Goal: Task Accomplishment & Management: Manage account settings

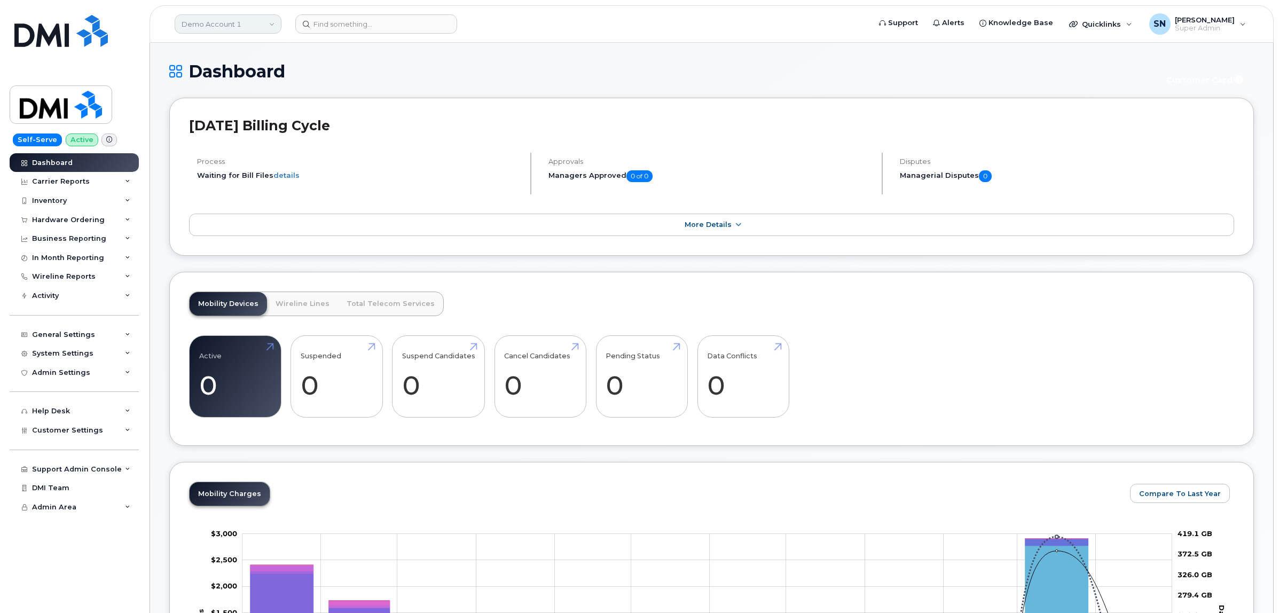
click at [236, 25] on link "Demo Account 1" at bounding box center [228, 23] width 107 height 19
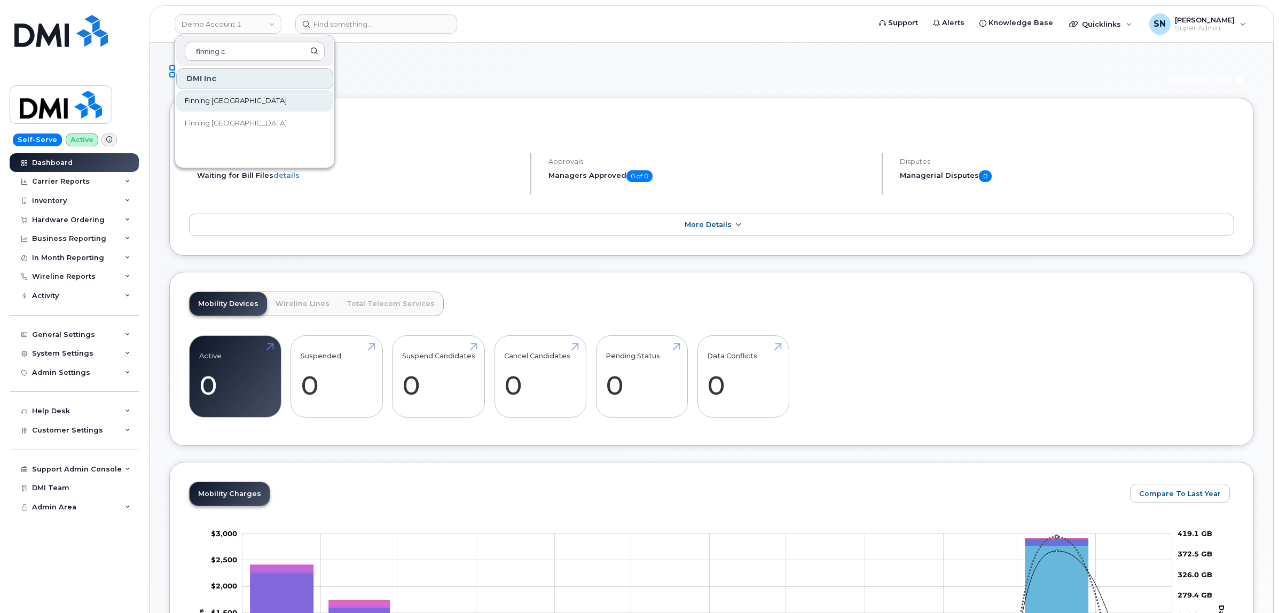
type input "finning c"
click at [217, 97] on span "Finning [GEOGRAPHIC_DATA]" at bounding box center [236, 101] width 102 height 11
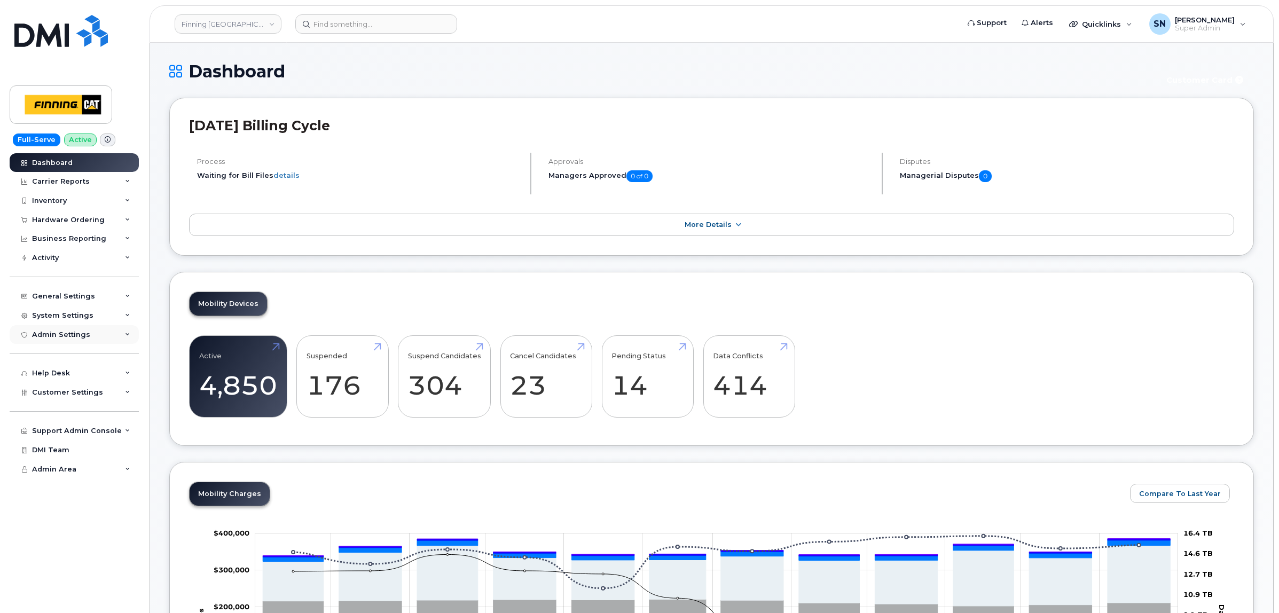
click at [73, 335] on div "Admin Settings" at bounding box center [61, 335] width 58 height 9
click at [85, 390] on span "Customer Settings" at bounding box center [67, 392] width 71 height 8
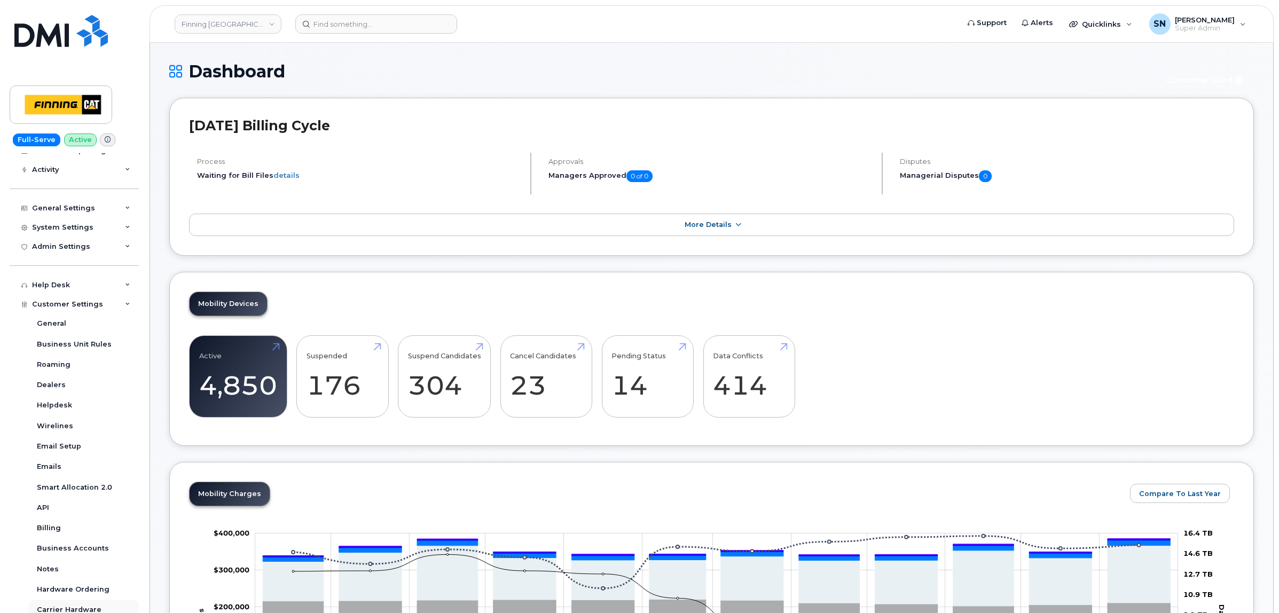
scroll to position [175, 0]
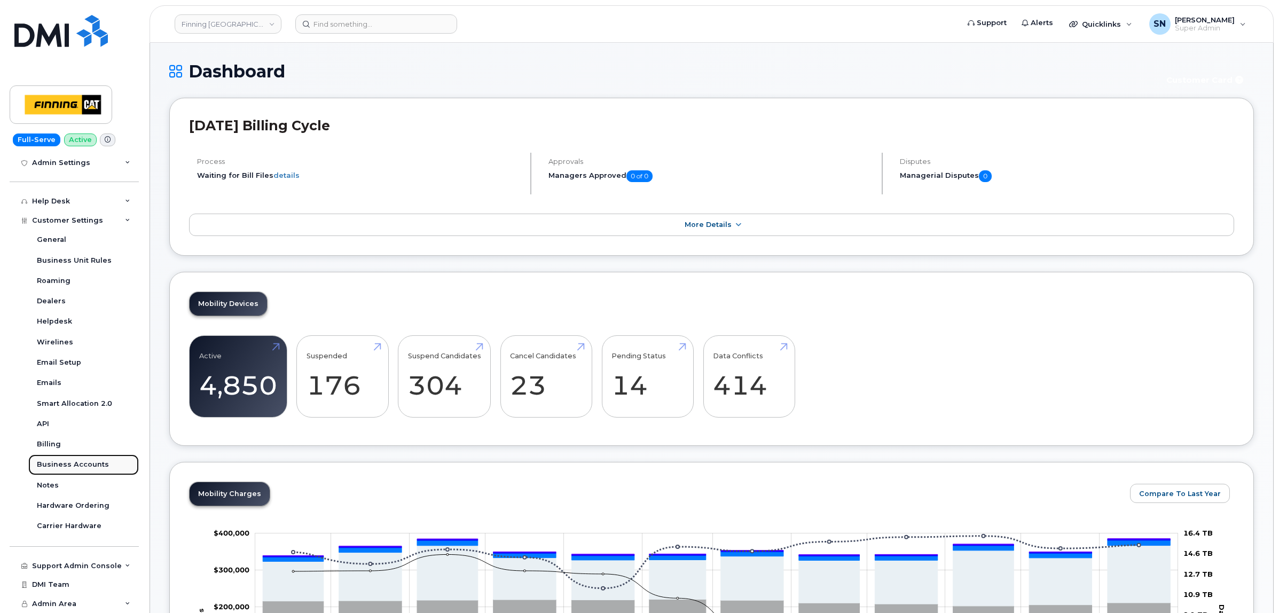
click at [83, 462] on div "Business Accounts" at bounding box center [73, 465] width 72 height 10
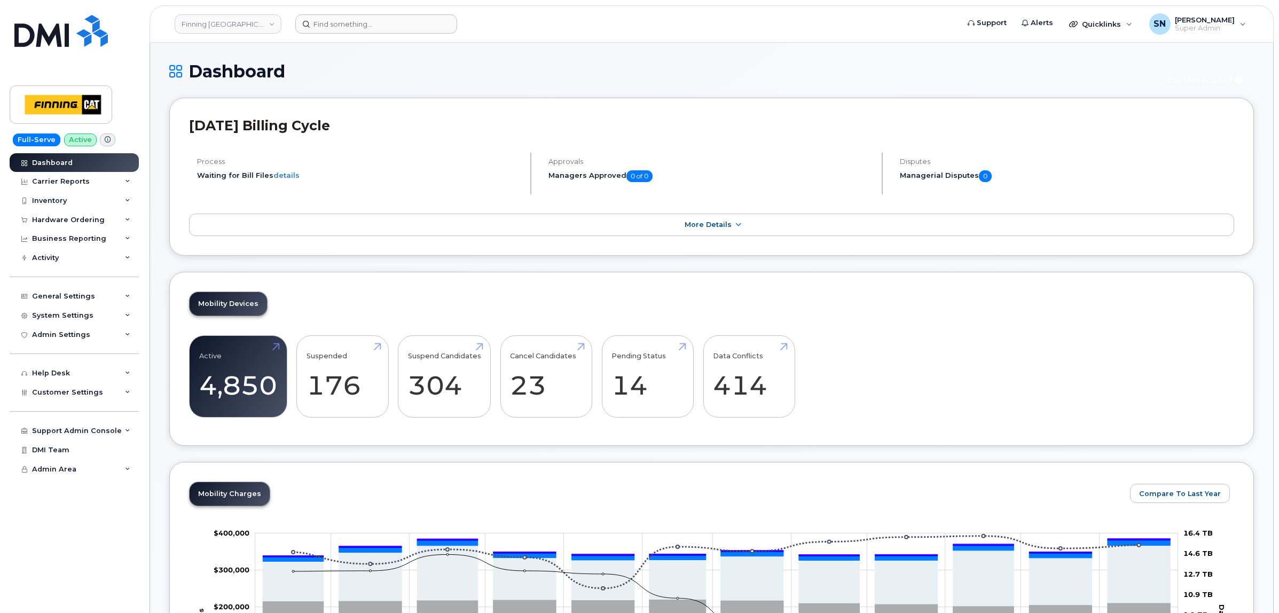
click at [460, 29] on form at bounding box center [623, 23] width 656 height 19
click at [216, 22] on link "Finning Canada" at bounding box center [228, 23] width 107 height 19
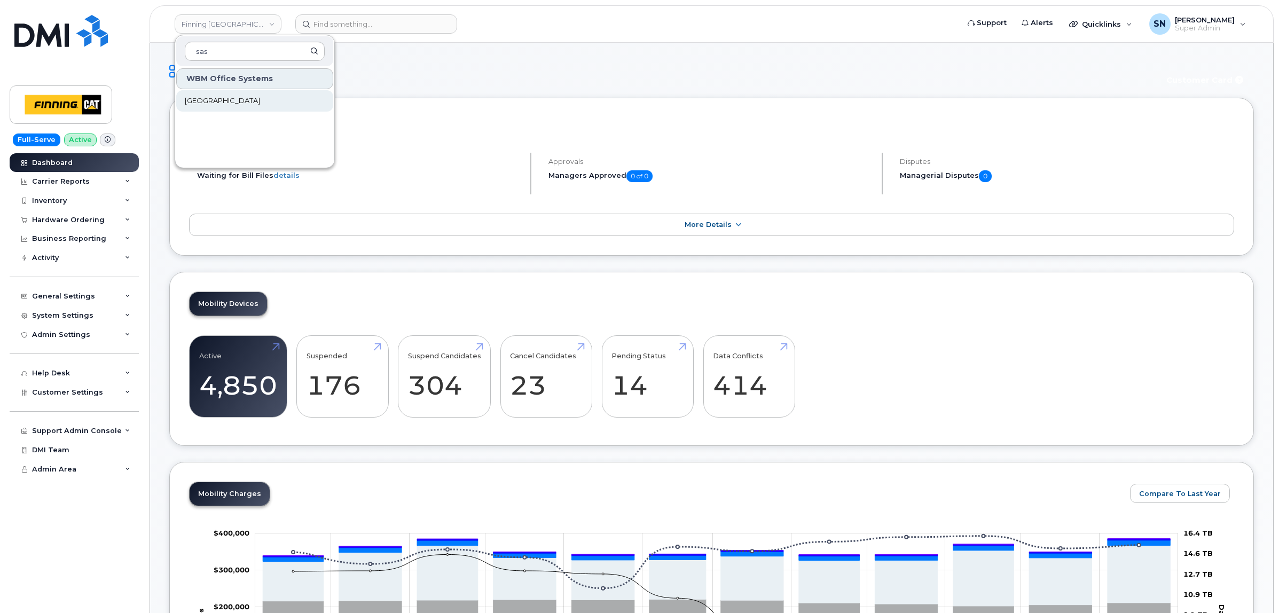
type input "sas"
click at [247, 100] on span "[GEOGRAPHIC_DATA]" at bounding box center [222, 101] width 75 height 11
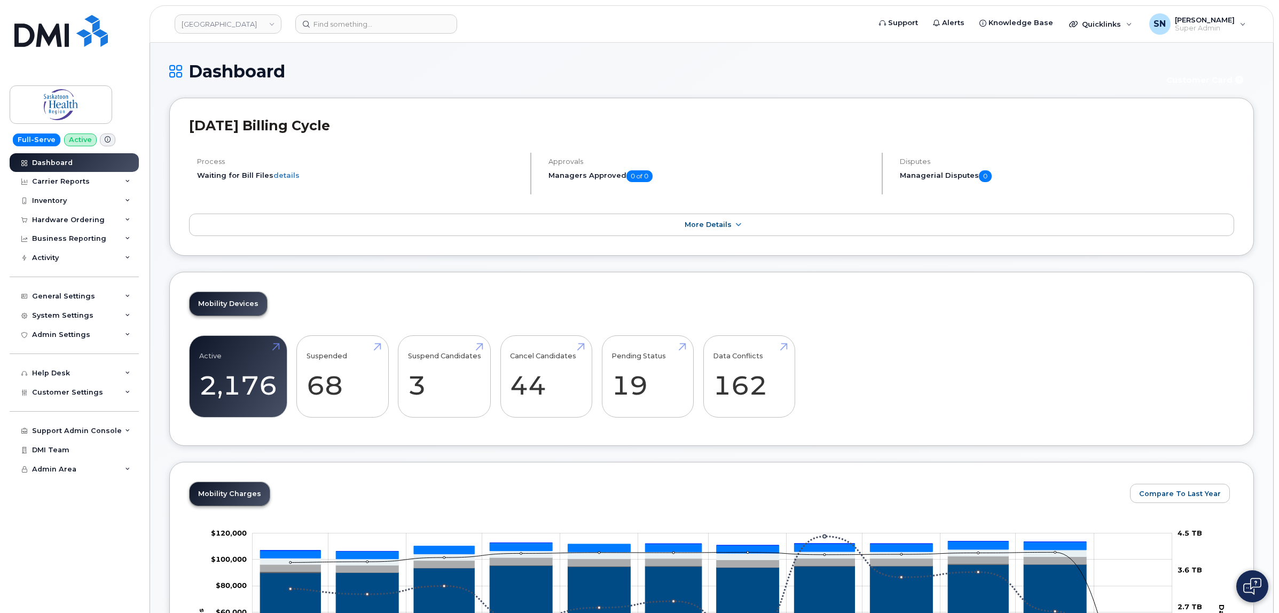
click at [491, 79] on h1 "Dashboard" at bounding box center [660, 71] width 983 height 19
click at [76, 219] on div "Hardware Ordering" at bounding box center [68, 220] width 73 height 9
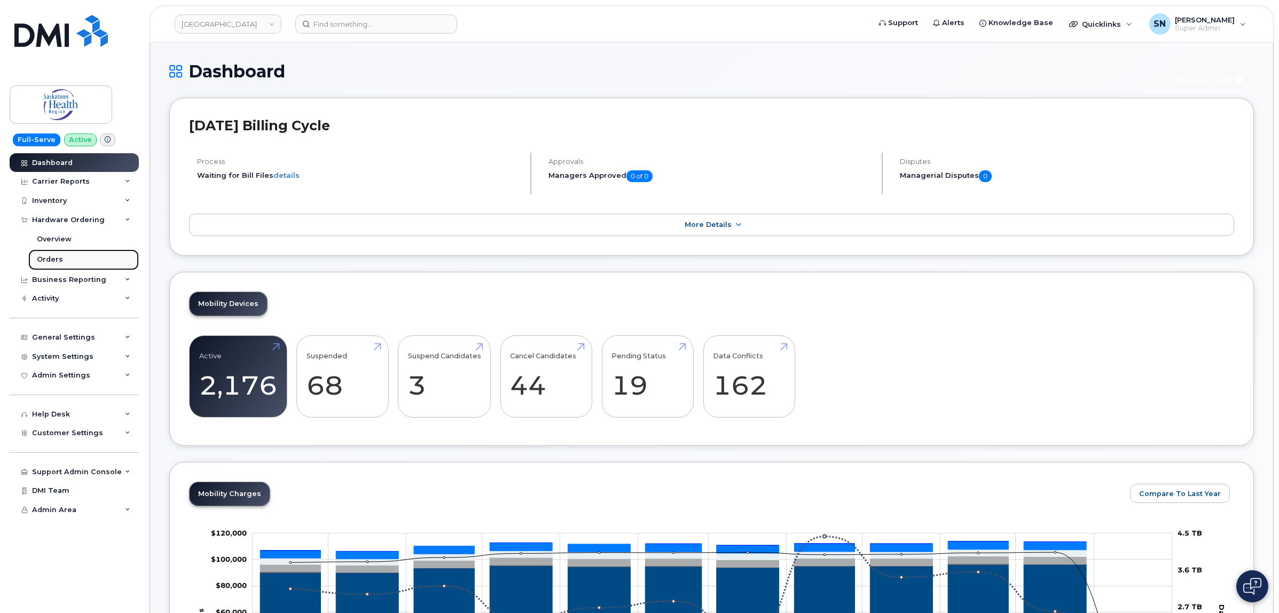
click at [77, 260] on link "Orders" at bounding box center [83, 259] width 111 height 20
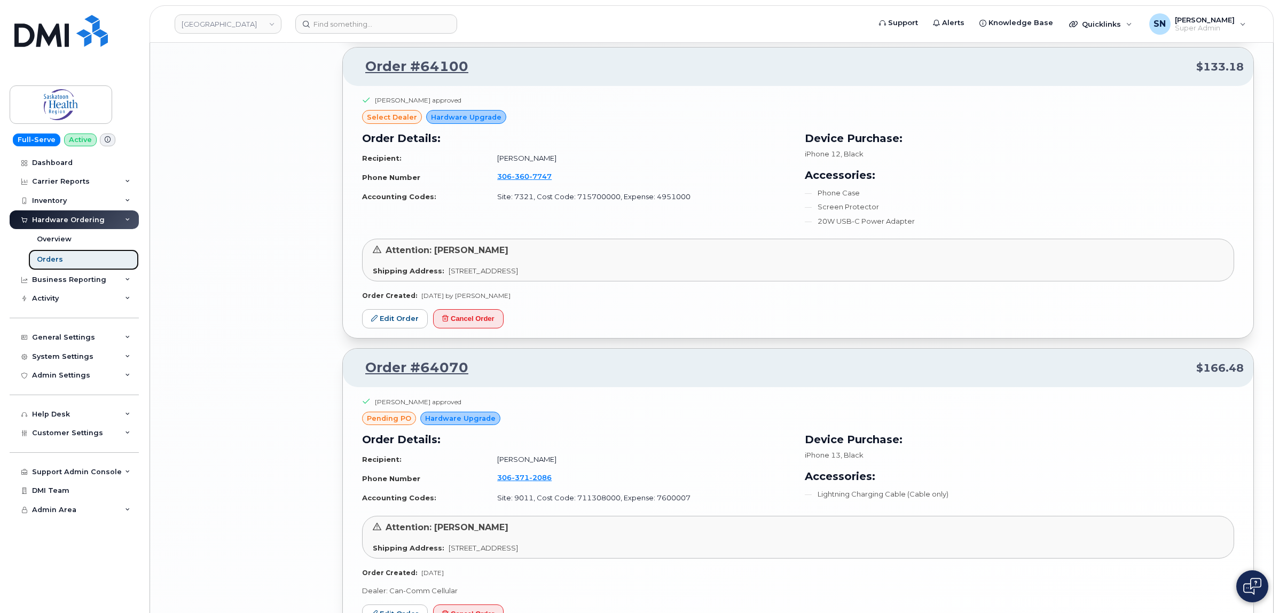
scroll to position [1996, 0]
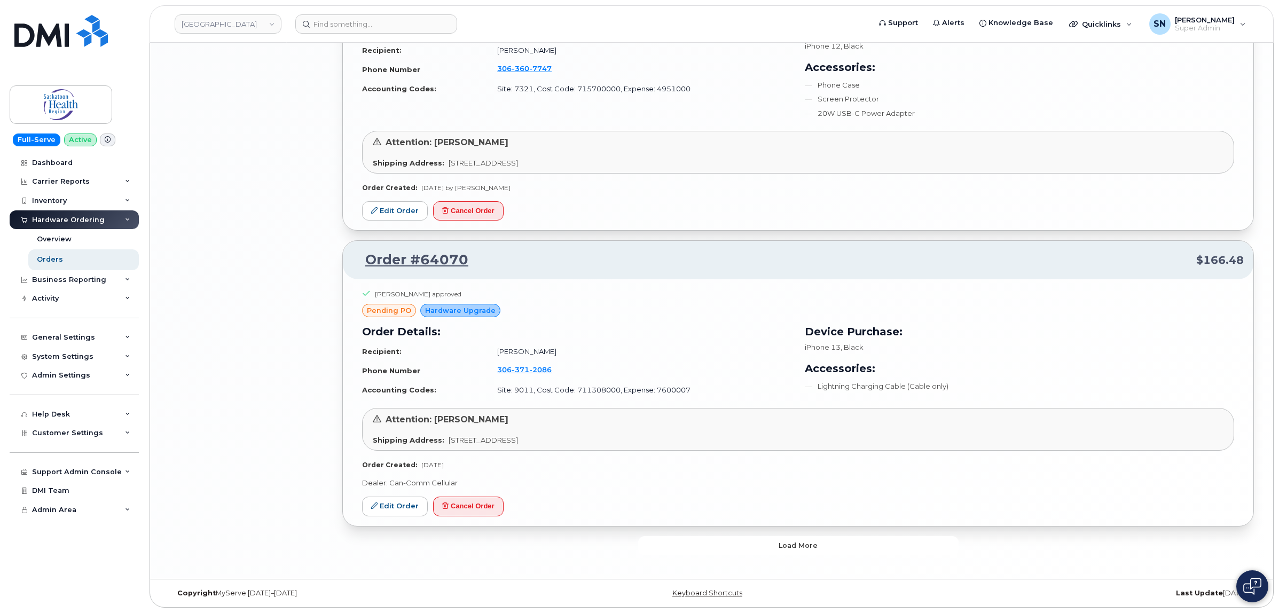
click at [818, 542] on button "Load more" at bounding box center [798, 545] width 320 height 19
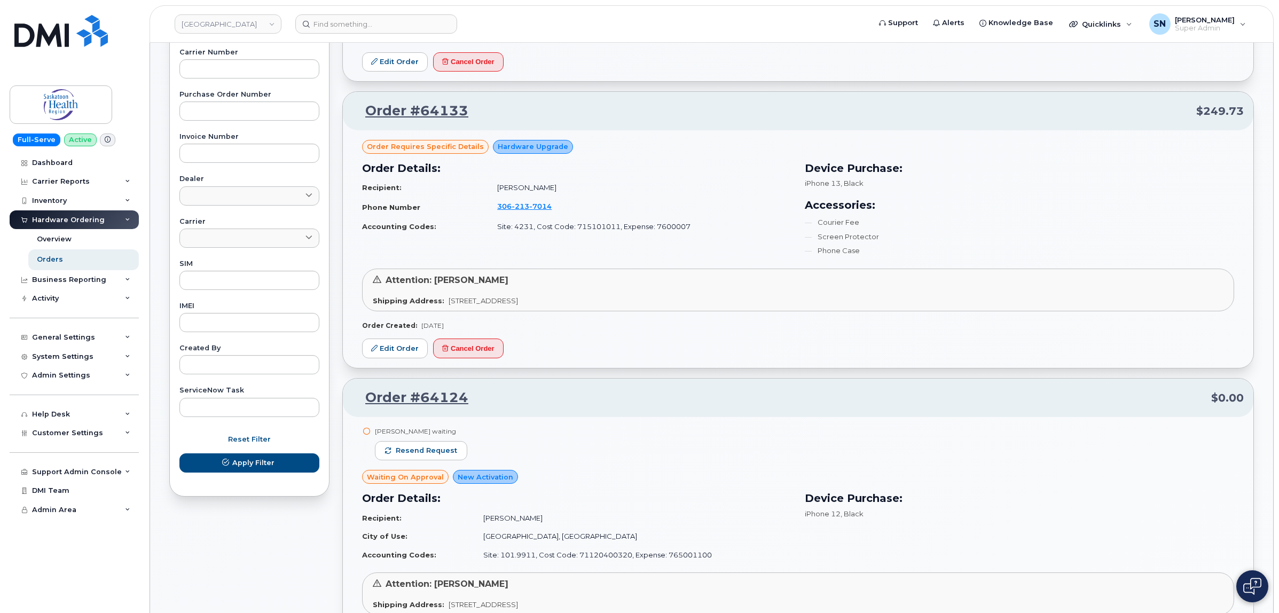
scroll to position [358, 0]
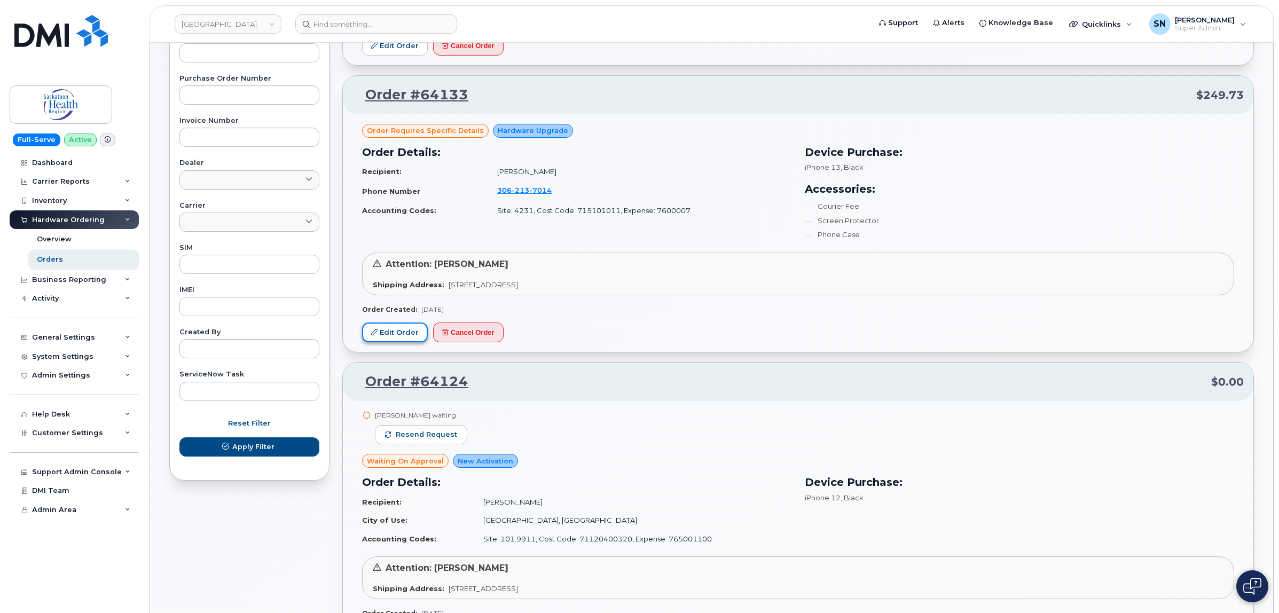
click at [414, 342] on link "Edit Order" at bounding box center [395, 333] width 66 height 20
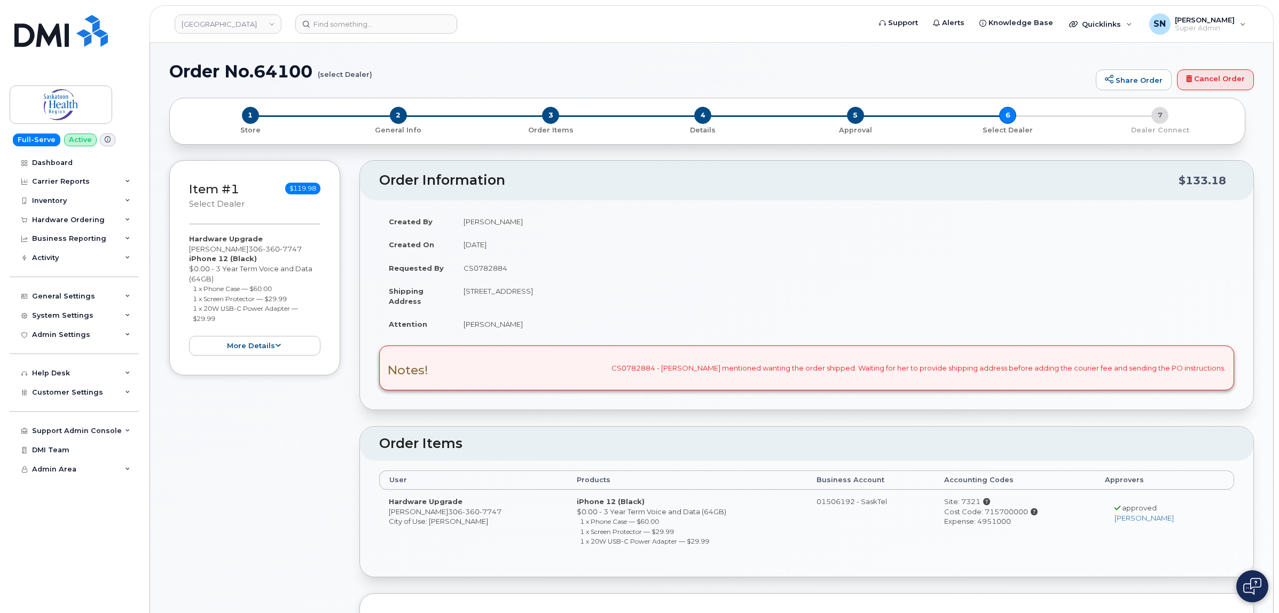
click at [481, 266] on td "CS0782884" at bounding box center [844, 267] width 780 height 23
copy td "CS0782884"
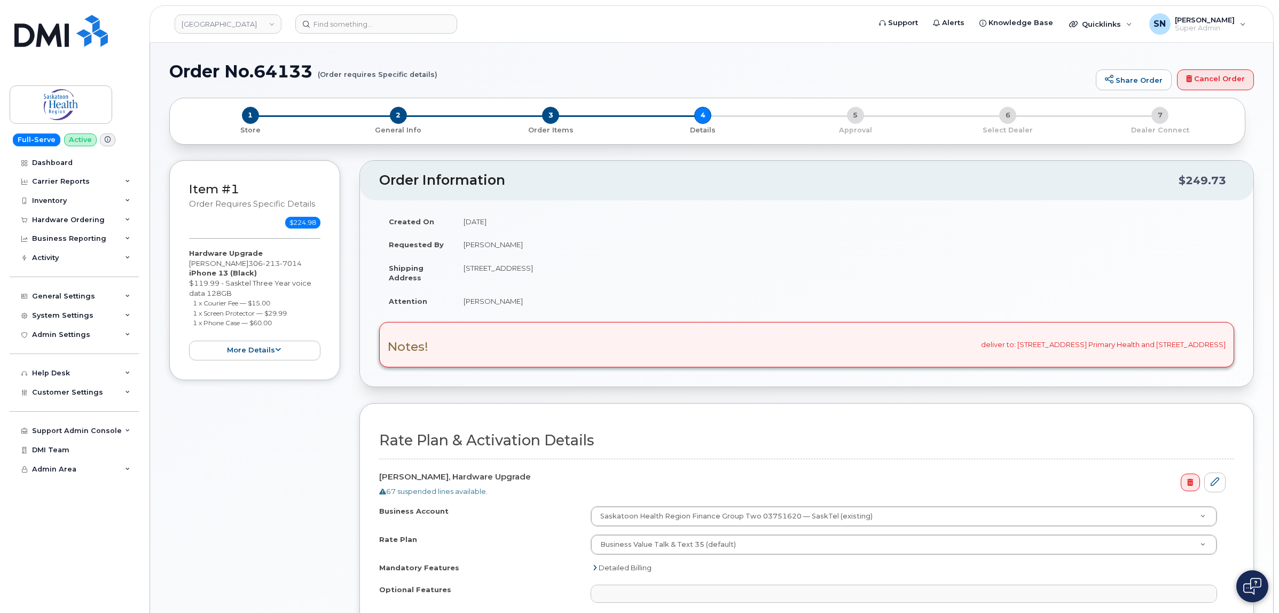
select select
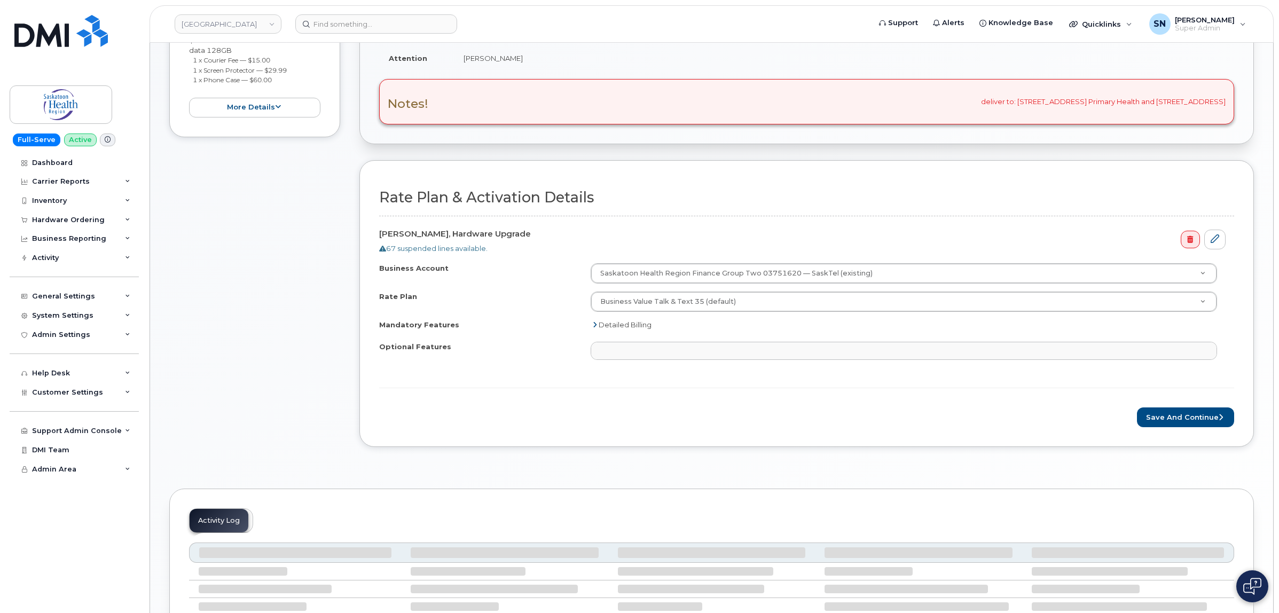
scroll to position [267, 0]
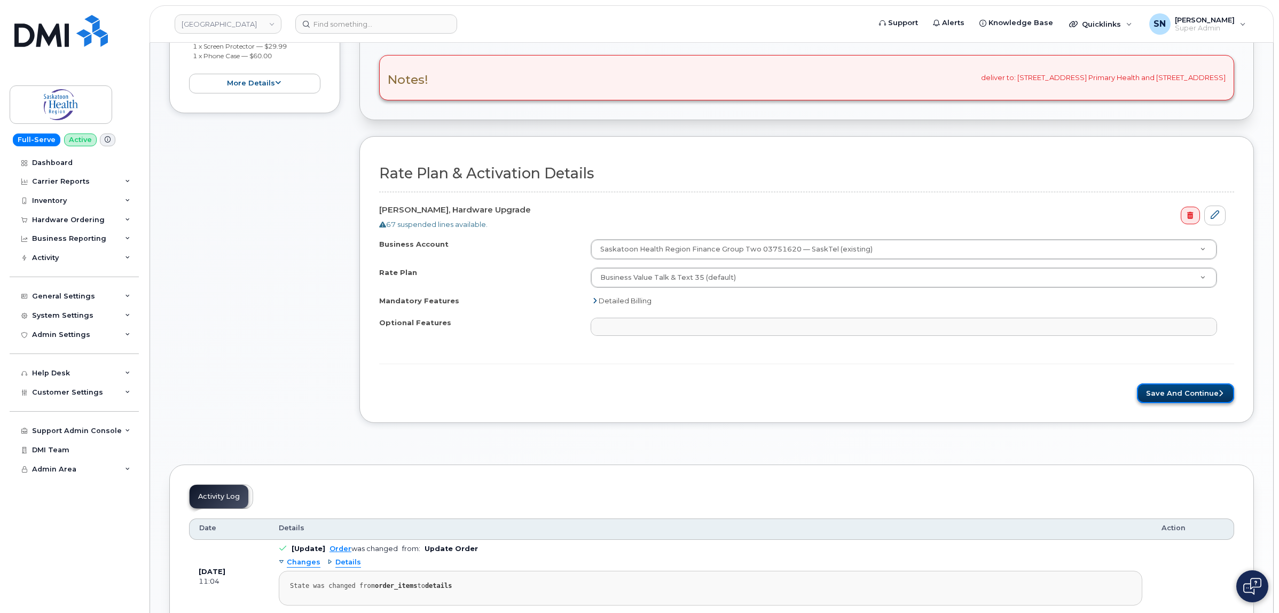
click at [1206, 394] on button "Save and Continue" at bounding box center [1185, 393] width 97 height 20
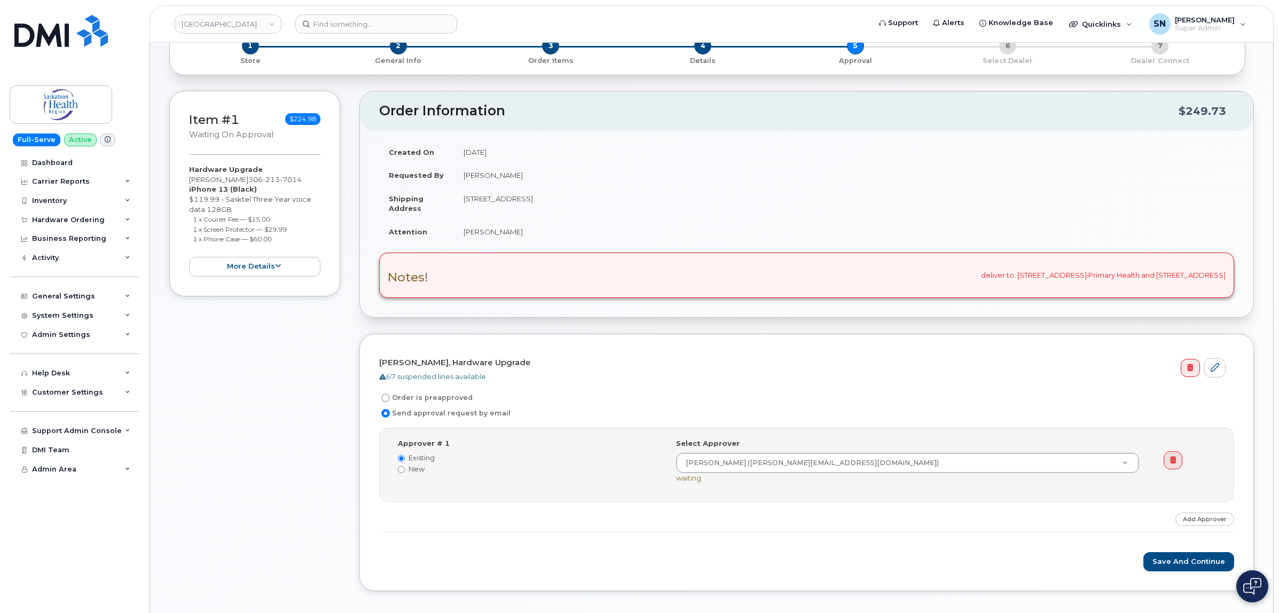
scroll to position [67, 0]
click at [78, 219] on div "Hardware Ordering" at bounding box center [68, 220] width 73 height 9
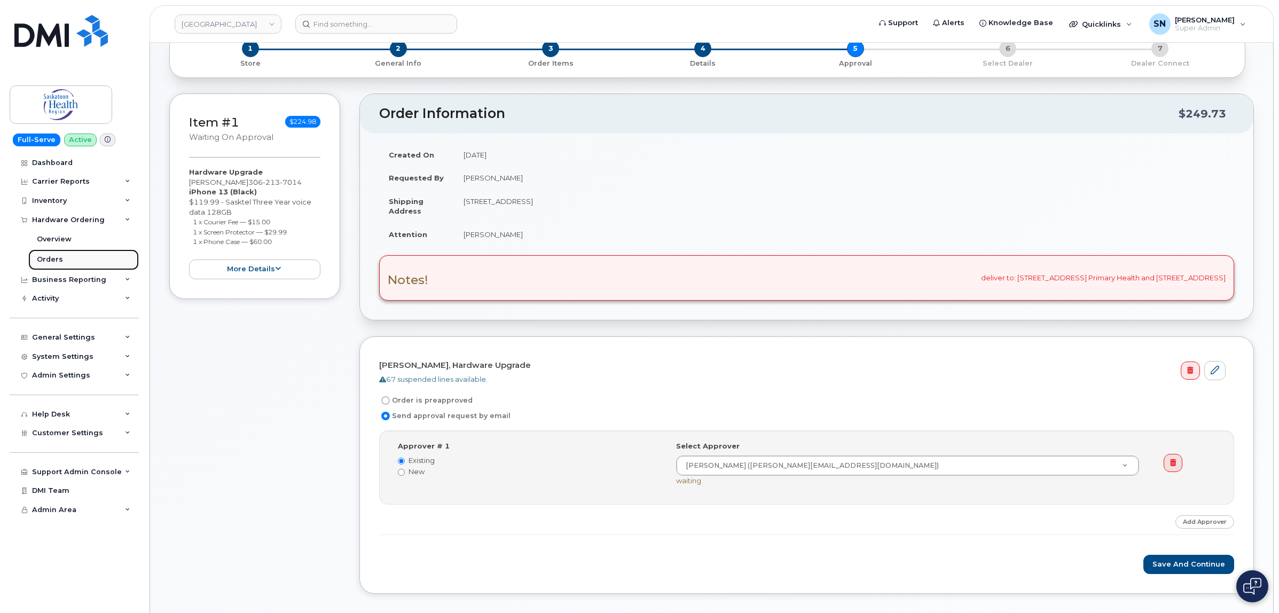
click at [51, 262] on div "Orders" at bounding box center [50, 260] width 26 height 10
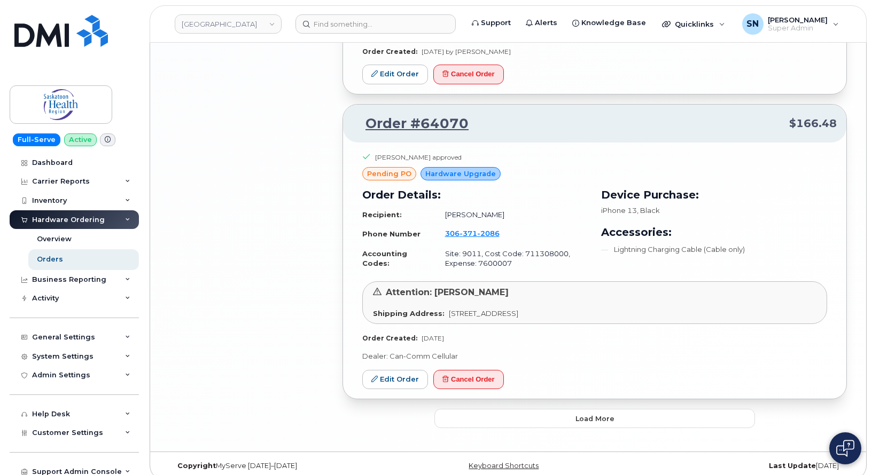
scroll to position [2150, 0]
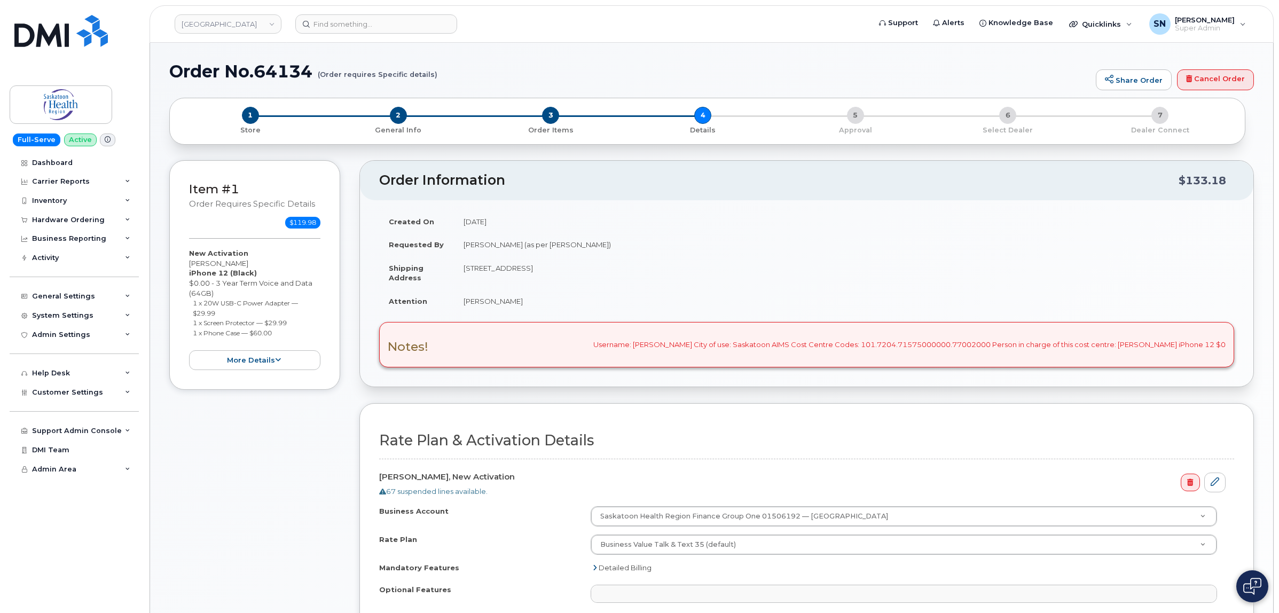
select select
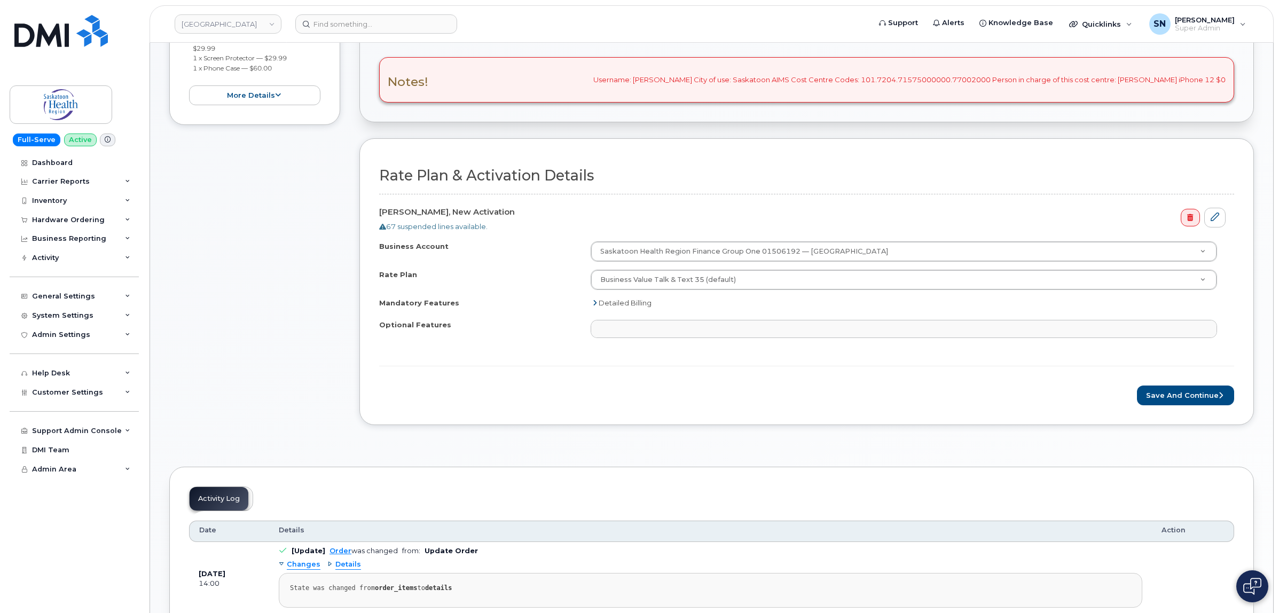
scroll to position [267, 0]
click at [1189, 395] on button "Save and Continue" at bounding box center [1185, 393] width 97 height 20
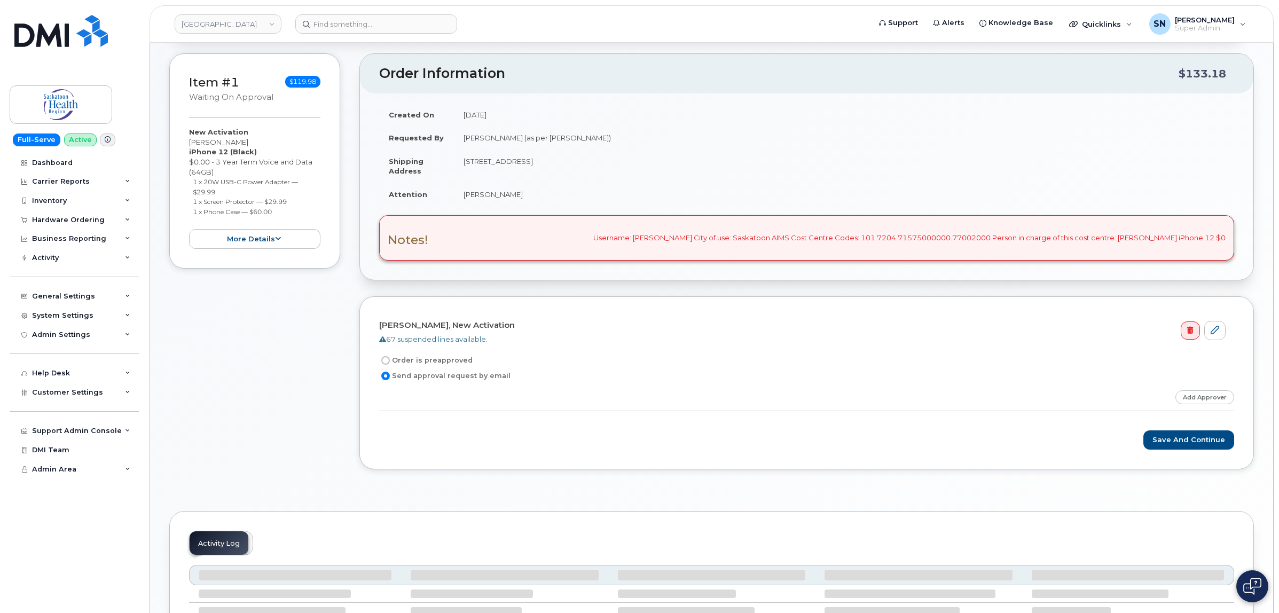
scroll to position [134, 0]
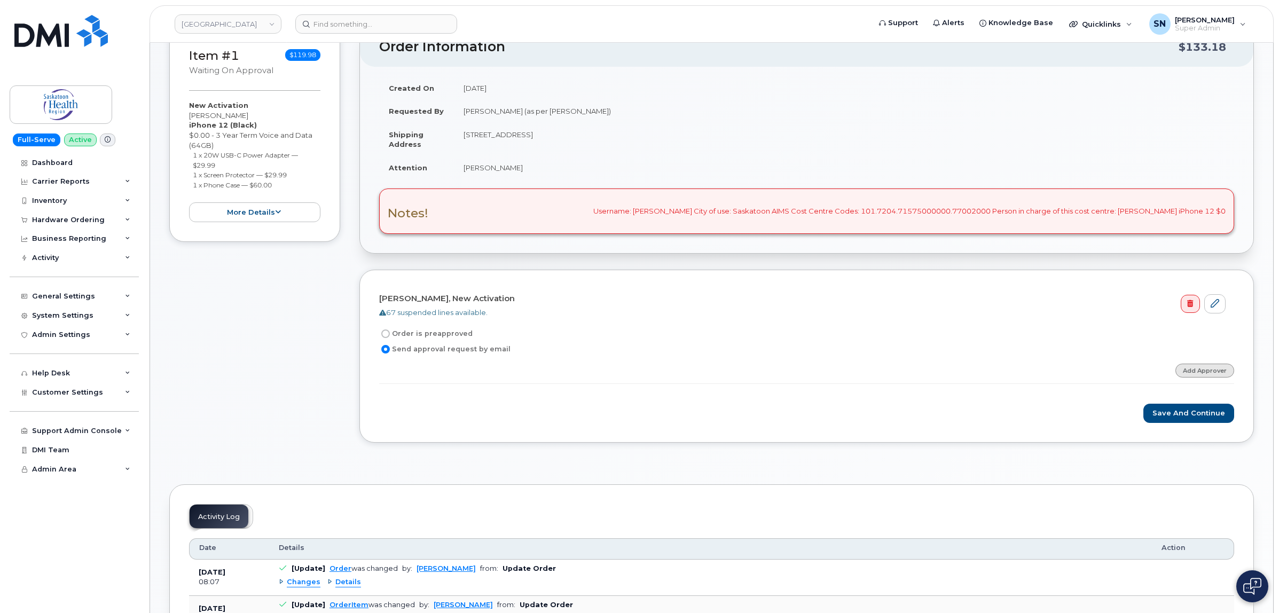
click at [1195, 371] on link "Add Approver" at bounding box center [1204, 370] width 59 height 13
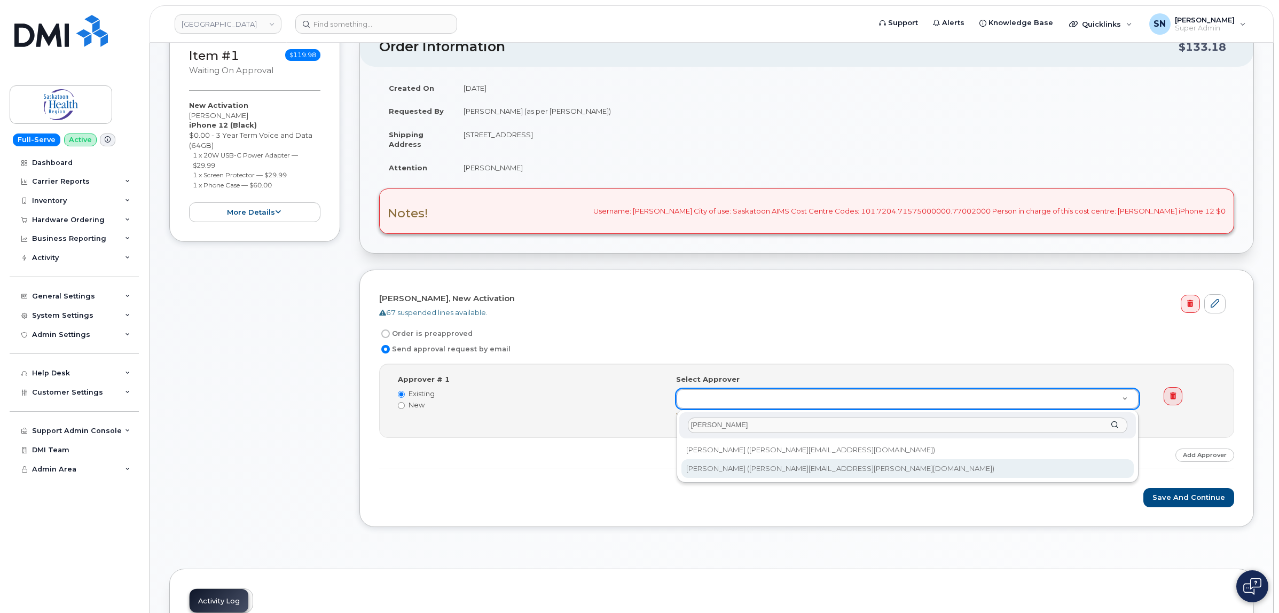
type input "brenda"
type input "8207"
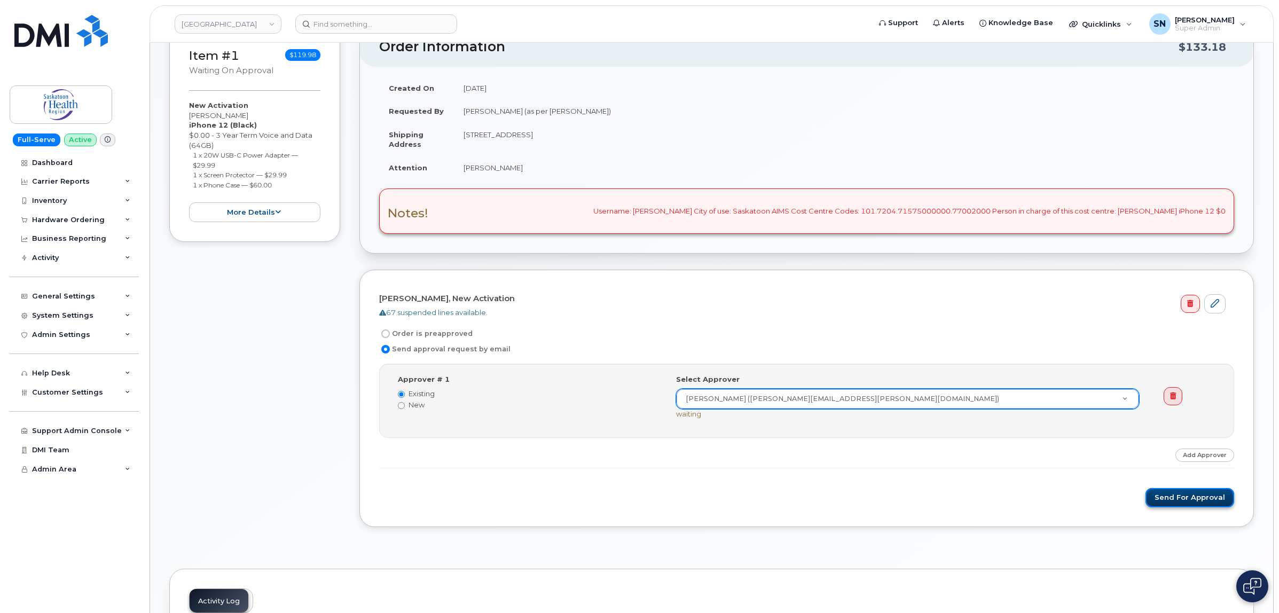
click at [1179, 505] on button "Send for Approval" at bounding box center [1190, 498] width 89 height 20
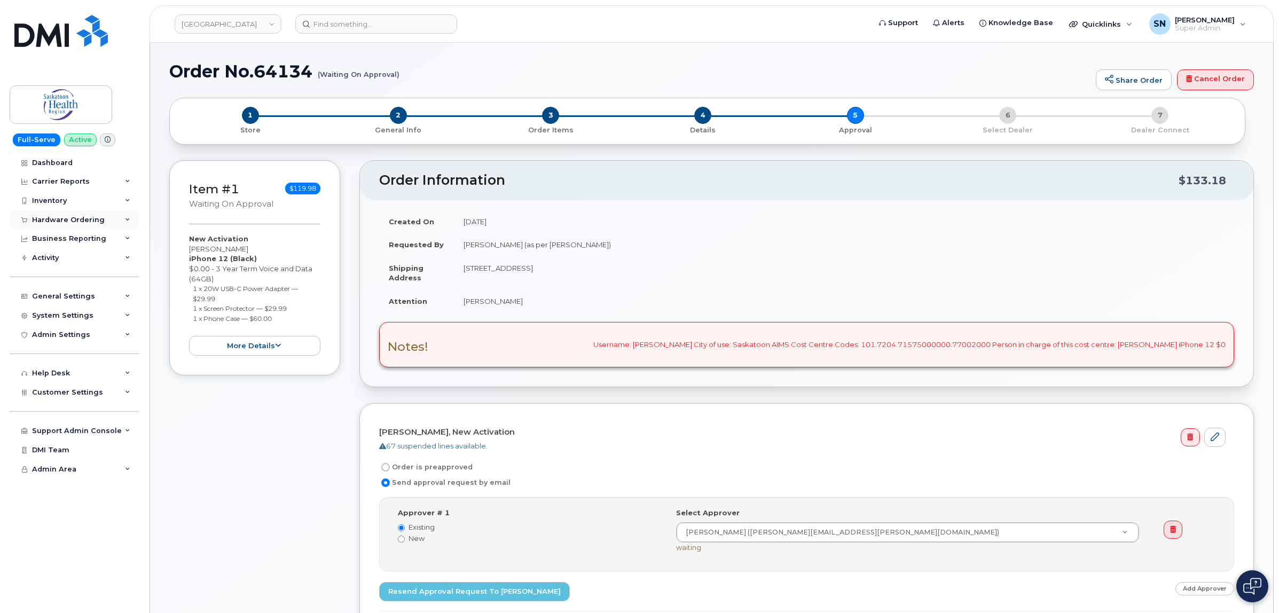
click at [91, 221] on div "Hardware Ordering" at bounding box center [68, 220] width 73 height 9
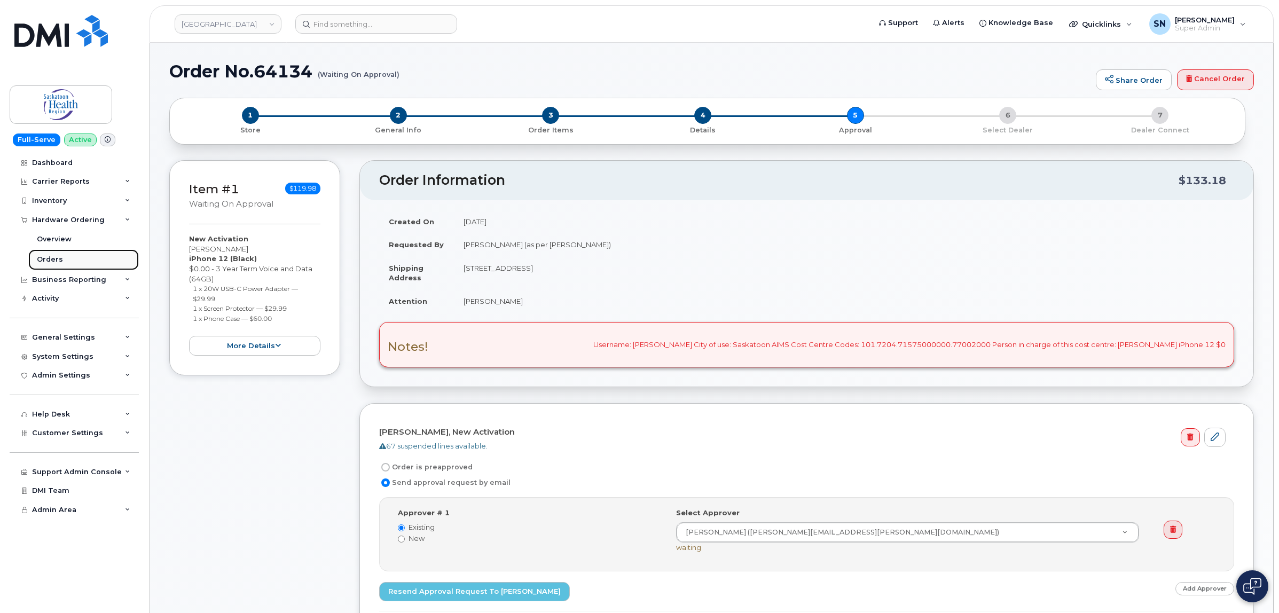
click at [58, 257] on div "Orders" at bounding box center [50, 260] width 26 height 10
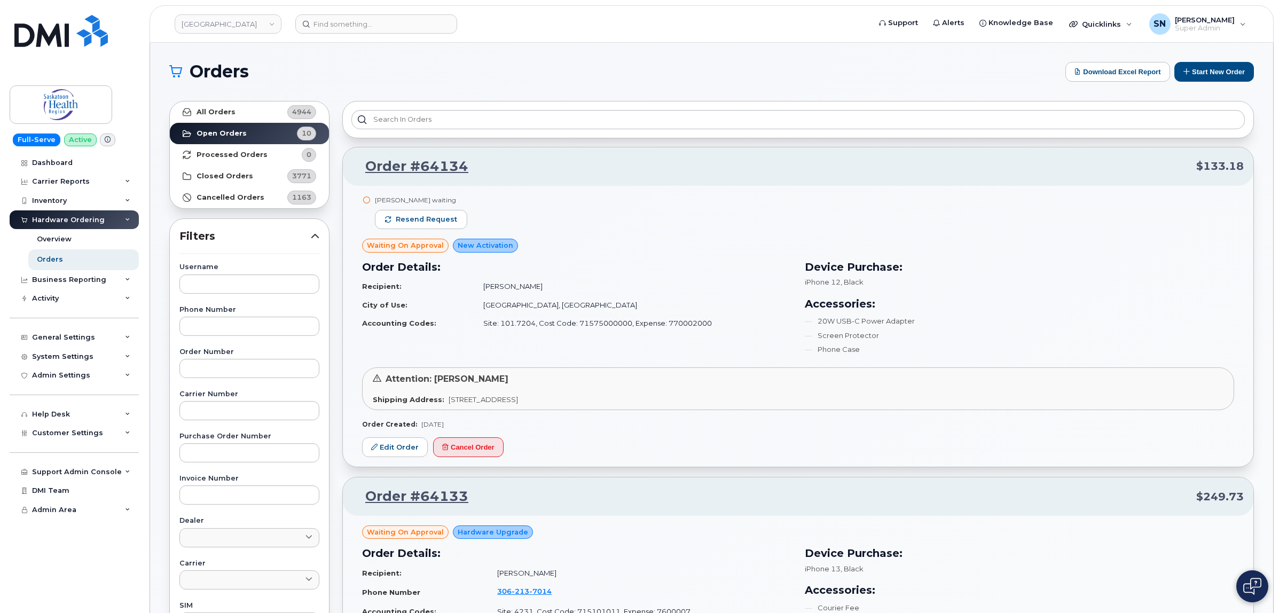
drag, startPoint x: 373, startPoint y: 69, endPoint x: 370, endPoint y: 65, distance: 5.5
click at [375, 67] on h1 "Orders" at bounding box center [614, 71] width 891 height 17
click at [434, 63] on h1 "Orders" at bounding box center [614, 71] width 891 height 17
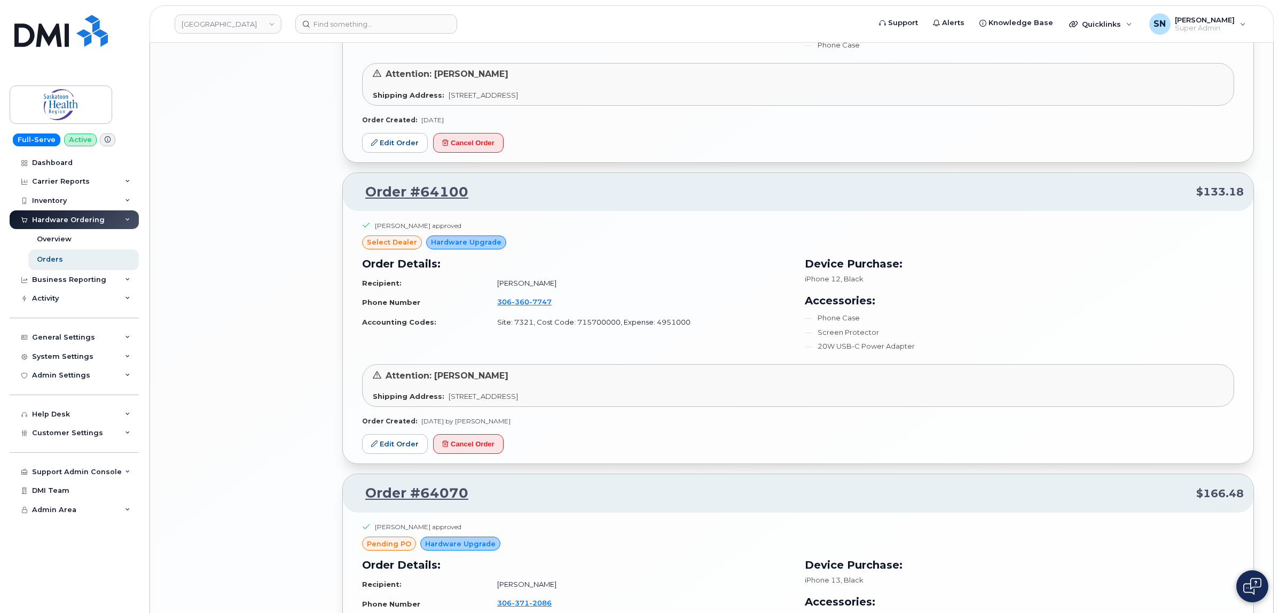
scroll to position [2039, 0]
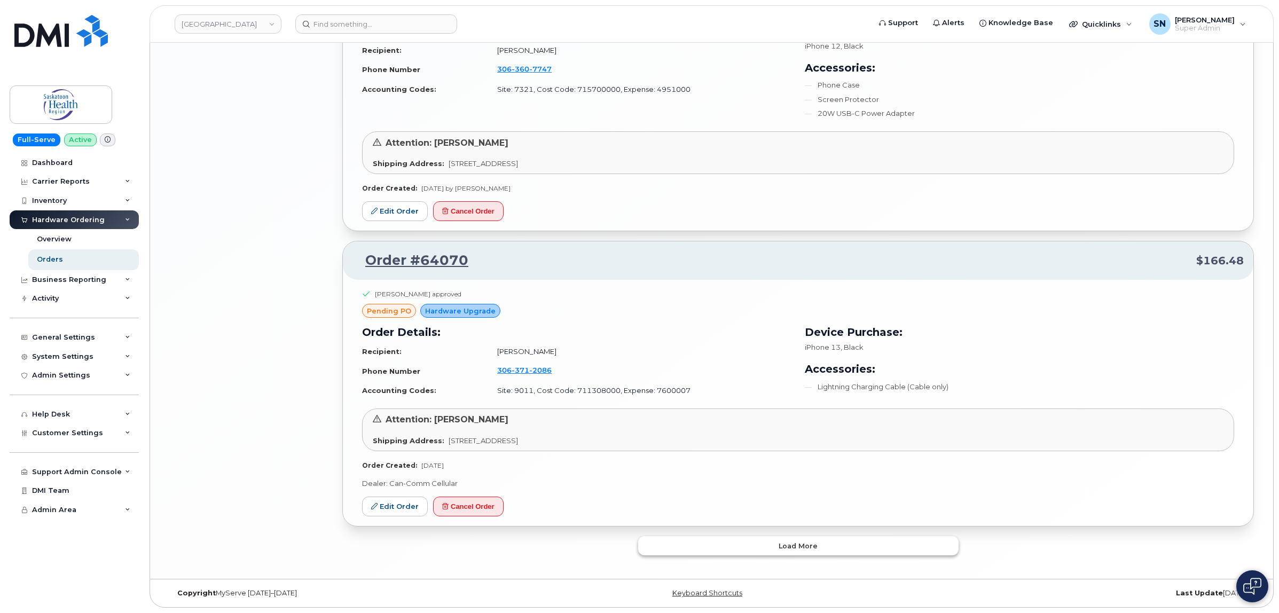
click at [785, 540] on button "Load more" at bounding box center [798, 545] width 320 height 19
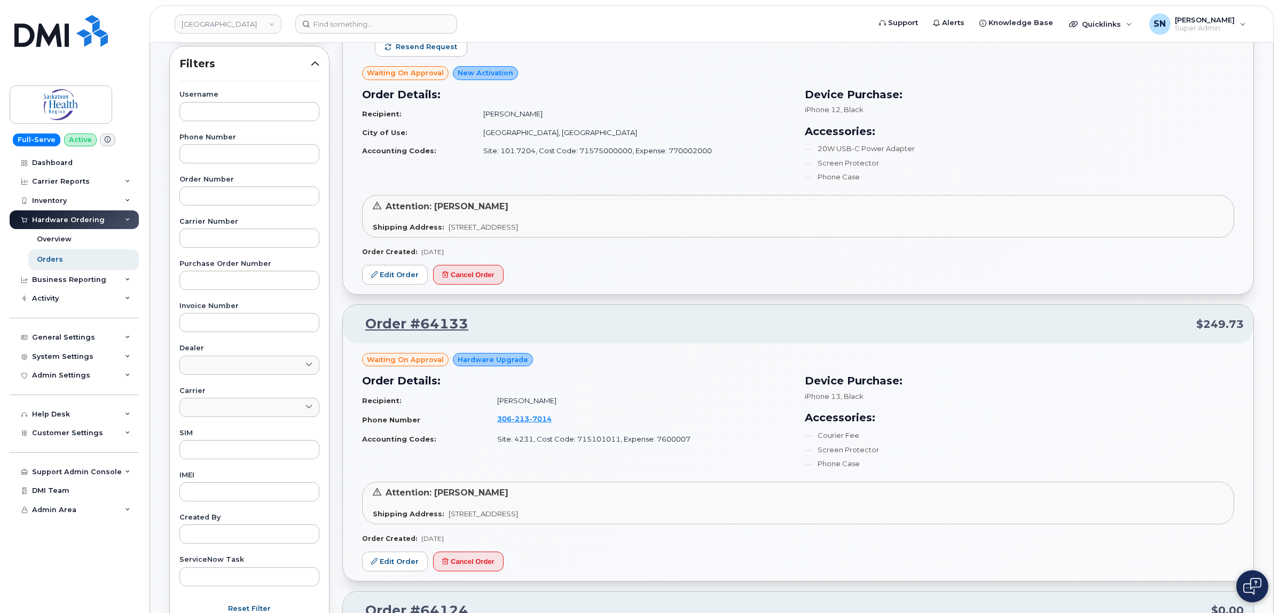
scroll to position [267, 0]
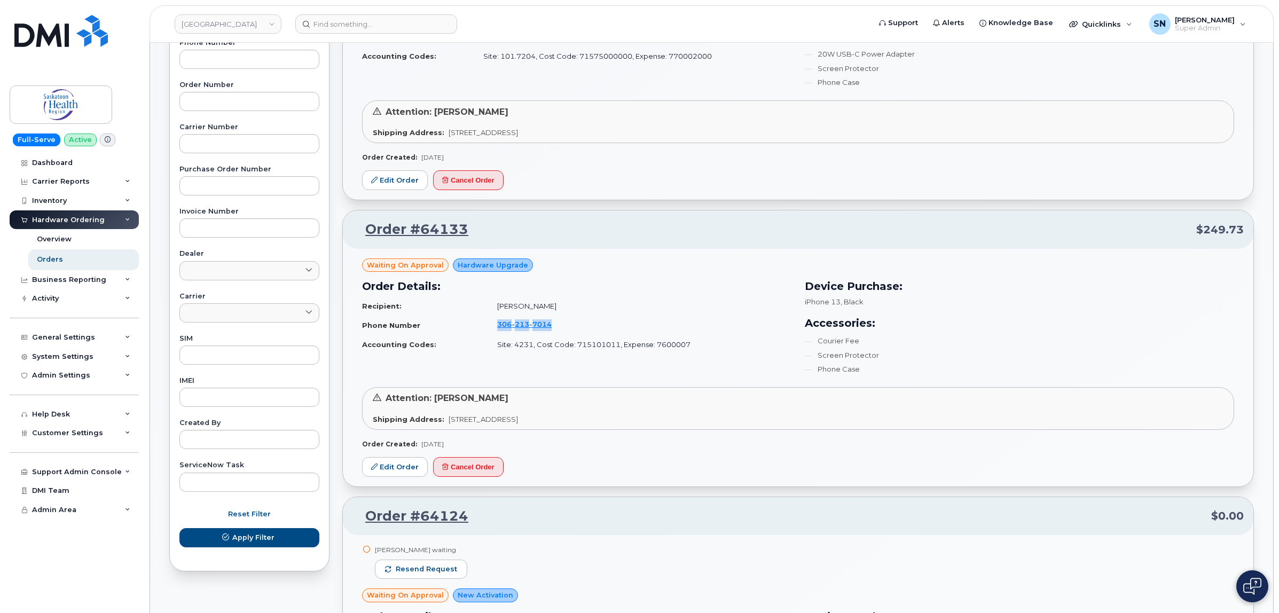
drag, startPoint x: 479, startPoint y: 327, endPoint x: 551, endPoint y: 322, distance: 72.8
click at [551, 322] on tr "Phone Number [PHONE_NUMBER]" at bounding box center [577, 325] width 430 height 20
copy tr "[PHONE_NUMBER]"
